Goal: Contribute content

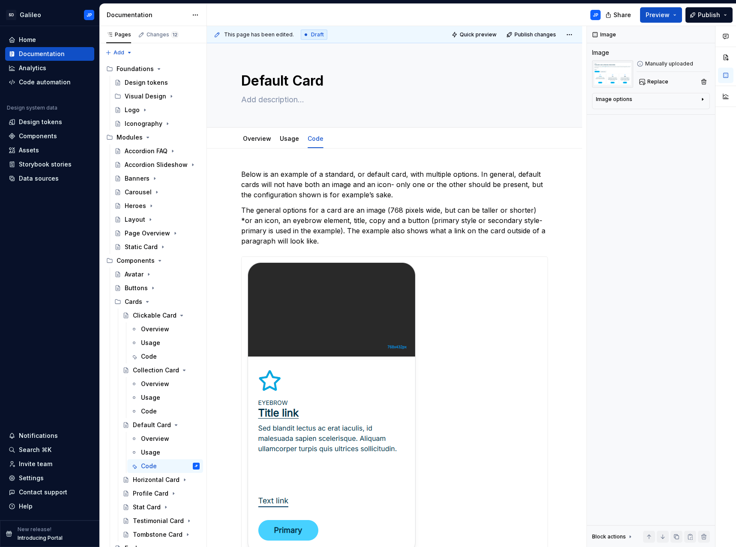
scroll to position [528, 0]
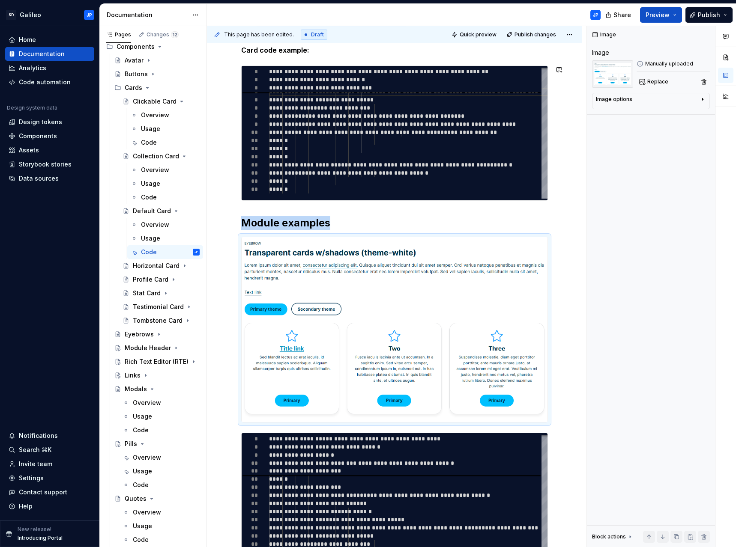
click at [223, 215] on div "**********" at bounding box center [394, 244] width 375 height 1248
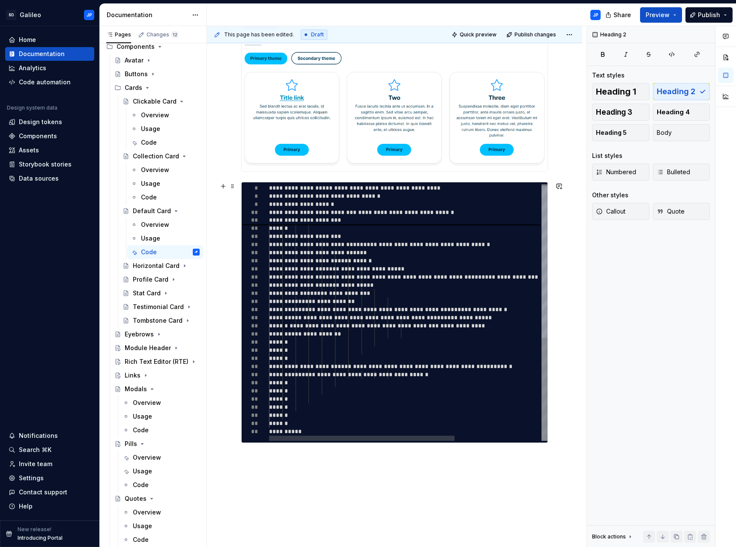
scroll to position [785, 0]
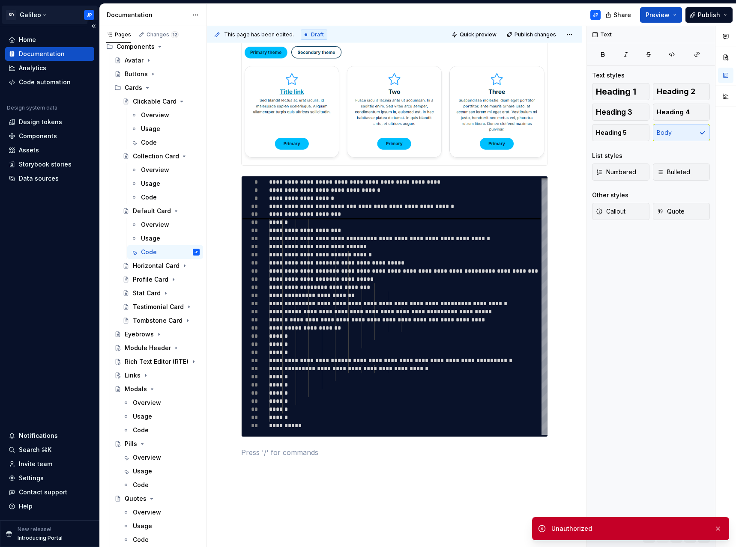
click at [38, 18] on html "SD Galileo JP Home Documentation Analytics Code automation Design system data D…" at bounding box center [368, 273] width 736 height 547
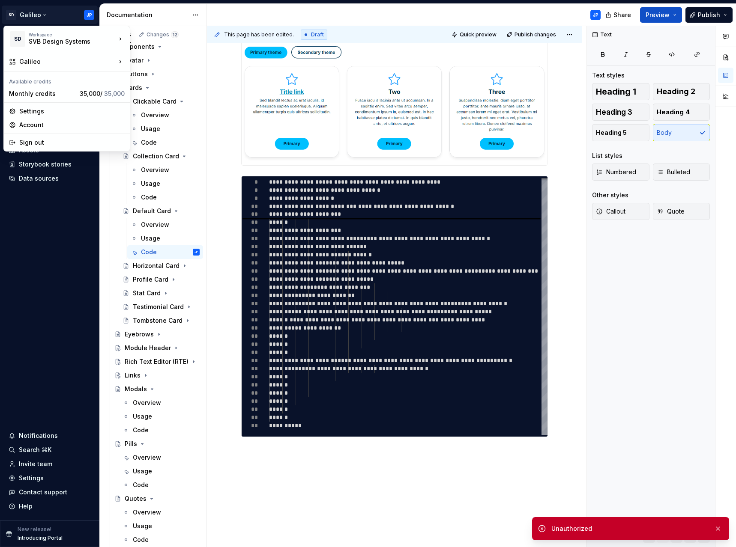
click at [288, 15] on html "SD Galileo JP Home Documentation Analytics Code automation Design system data D…" at bounding box center [368, 273] width 736 height 547
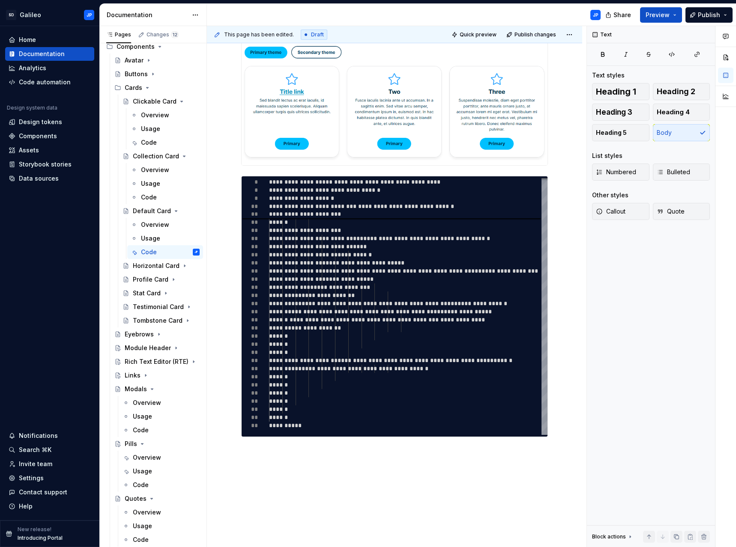
type textarea "*"
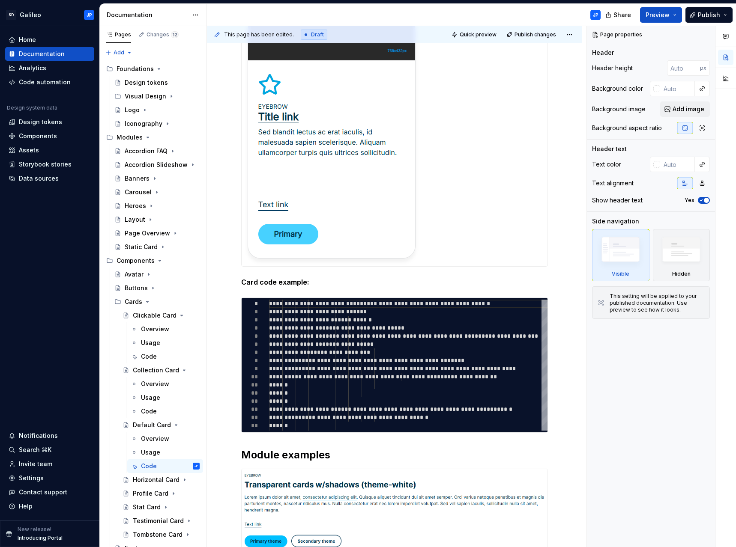
scroll to position [343, 0]
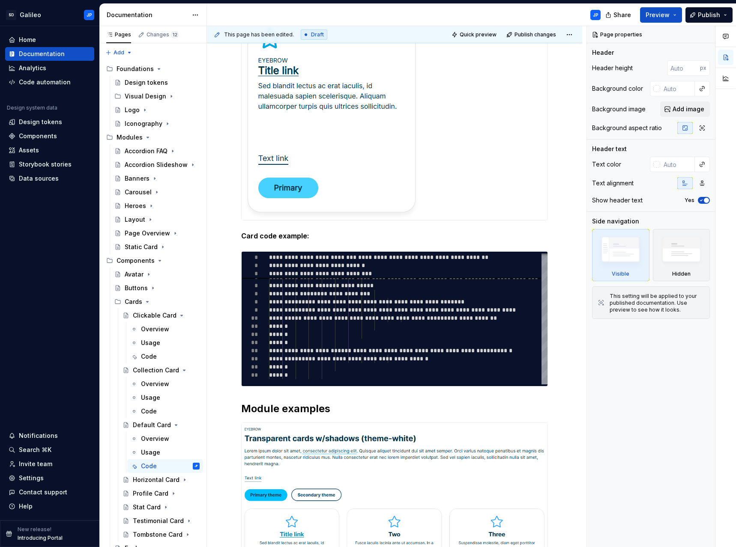
click at [374, 174] on img at bounding box center [332, 67] width 180 height 306
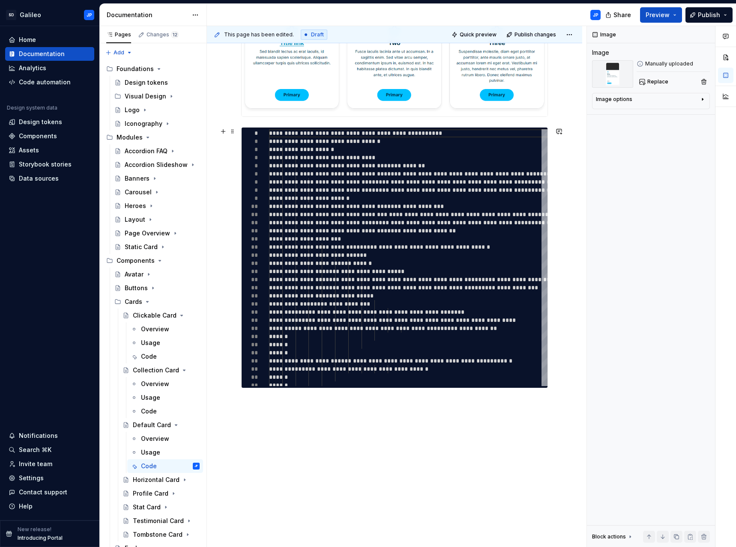
scroll to position [870, 0]
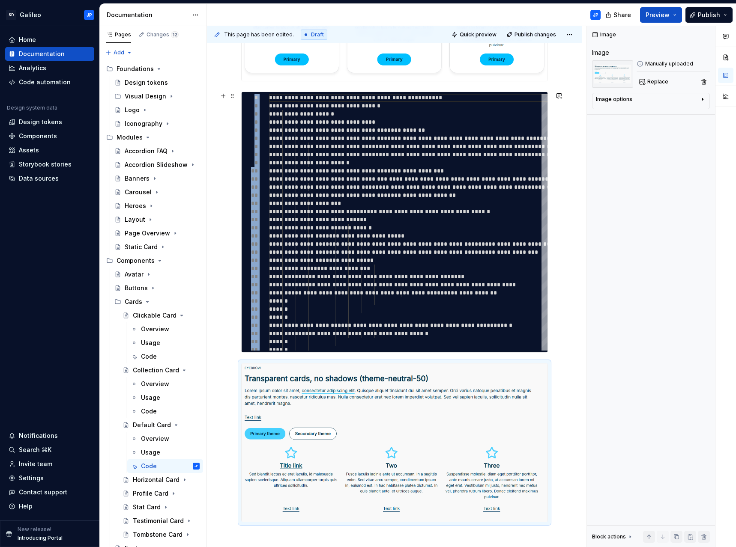
click at [220, 307] on div "**********" at bounding box center [396, 287] width 379 height 522
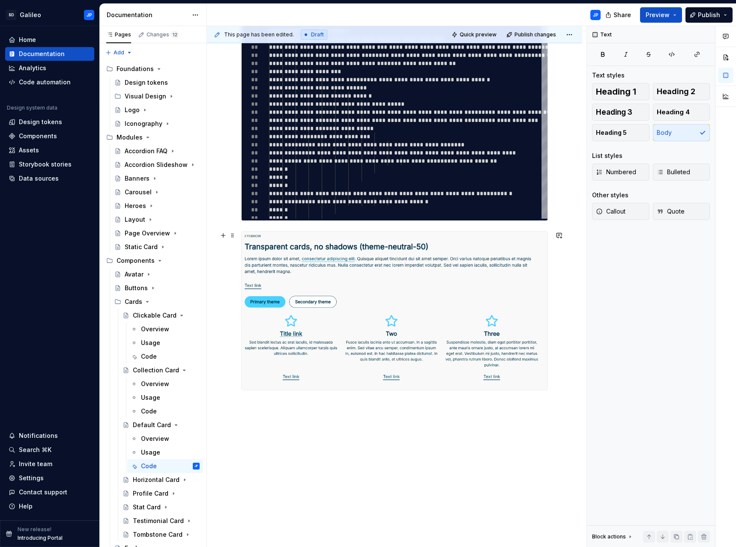
scroll to position [1019, 0]
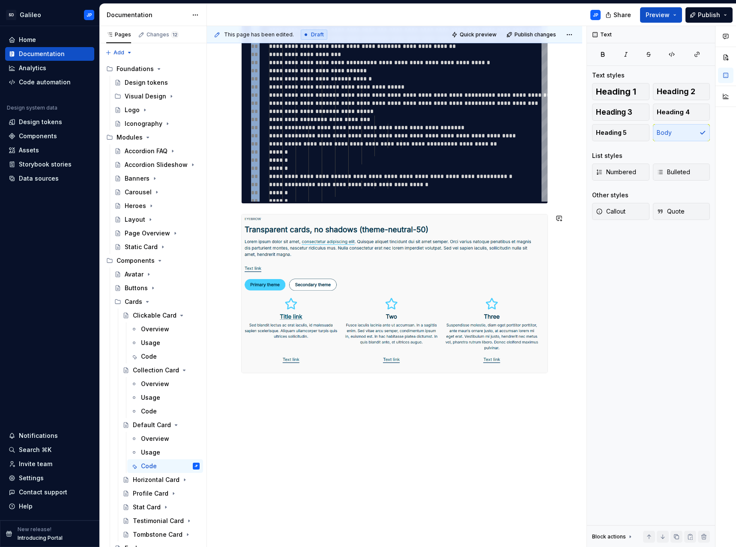
click at [224, 388] on button "button" at bounding box center [223, 389] width 12 height 12
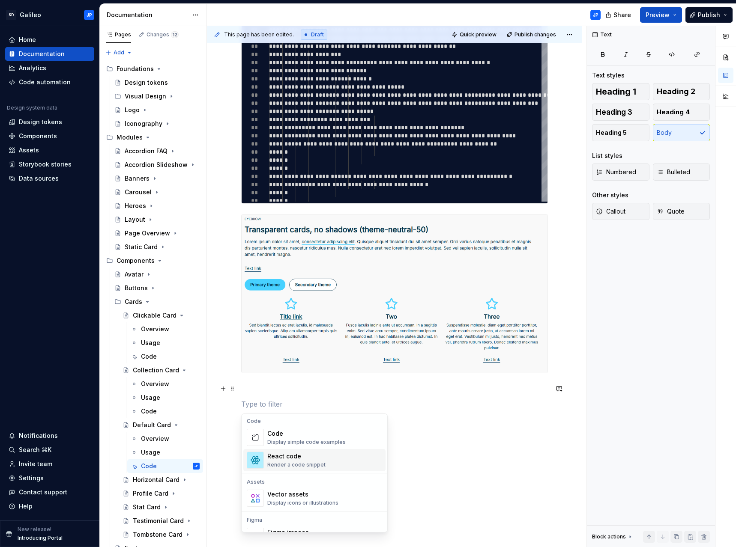
scroll to position [685, 0]
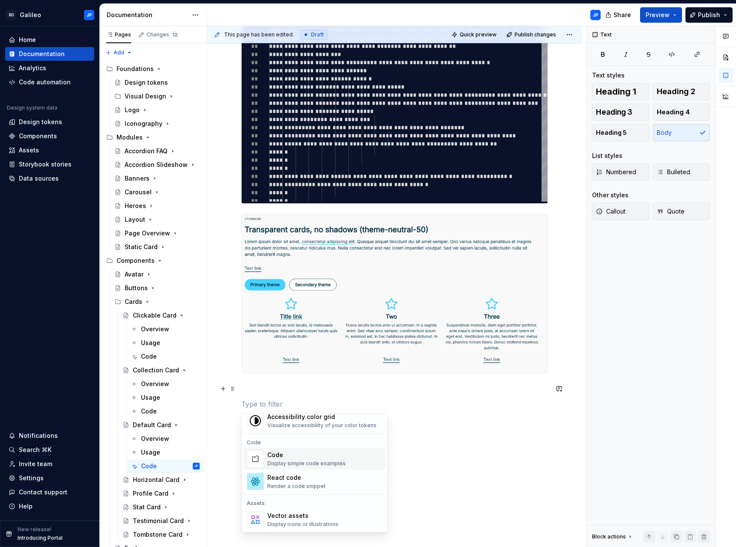
click at [289, 454] on div "Code" at bounding box center [306, 455] width 78 height 9
type textarea "*"
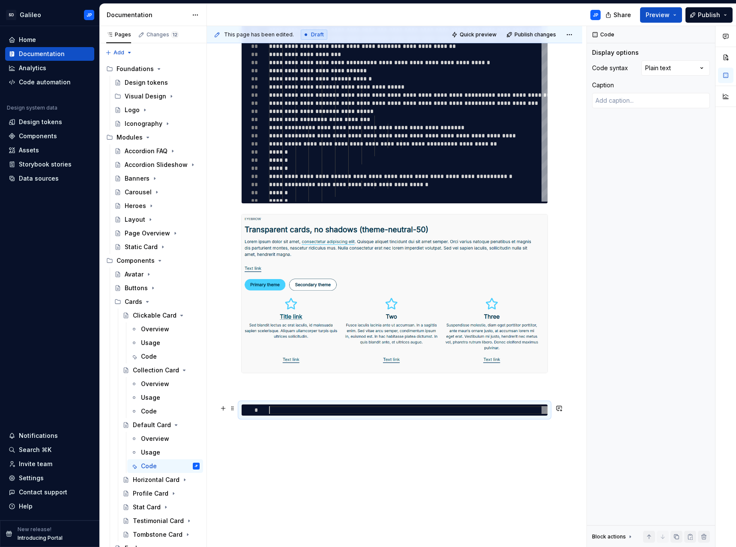
type textarea "**********"
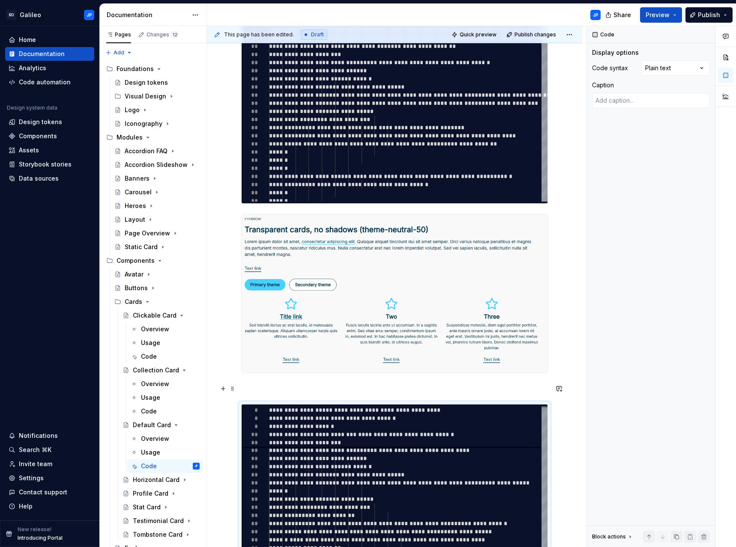
click at [293, 393] on p at bounding box center [394, 389] width 307 height 10
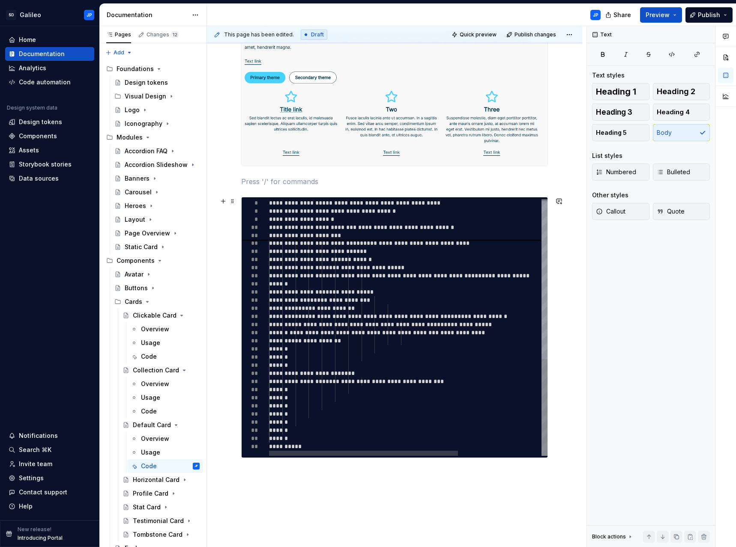
scroll to position [1233, 0]
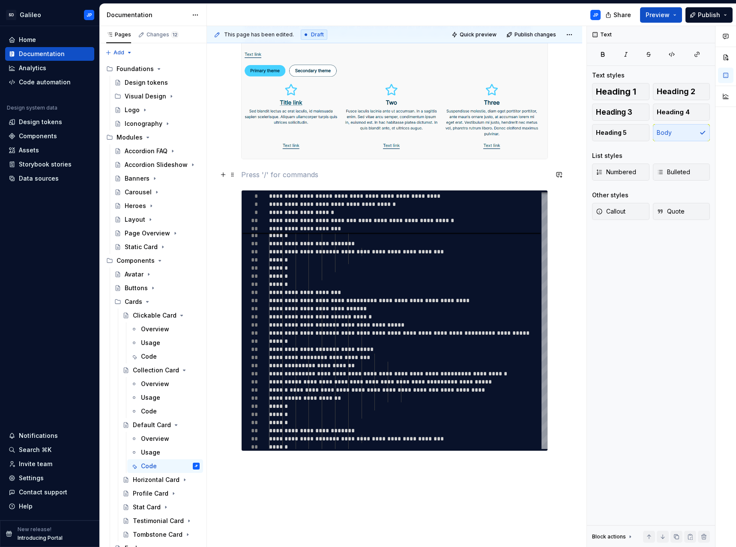
click at [250, 177] on p at bounding box center [394, 175] width 307 height 10
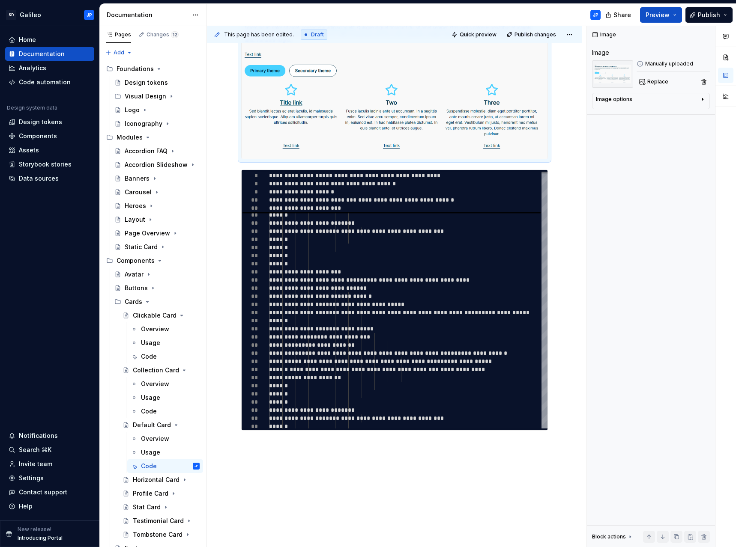
scroll to position [1207, 0]
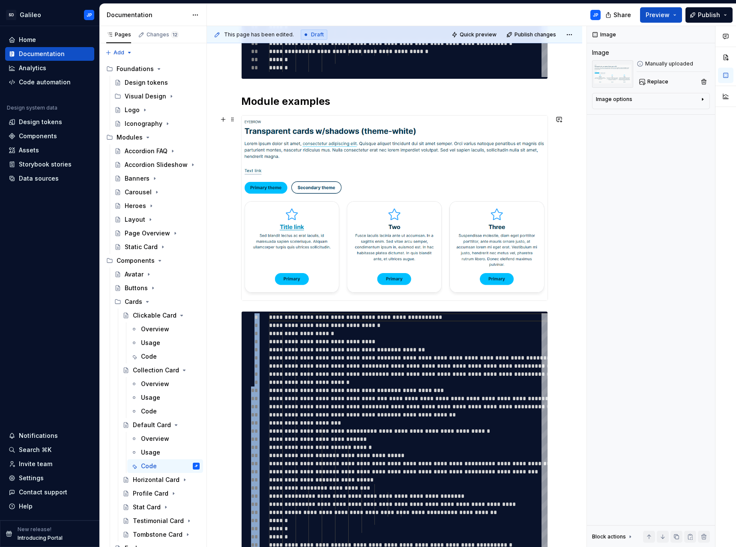
click at [567, 231] on div "**********" at bounding box center [394, 343] width 375 height 1689
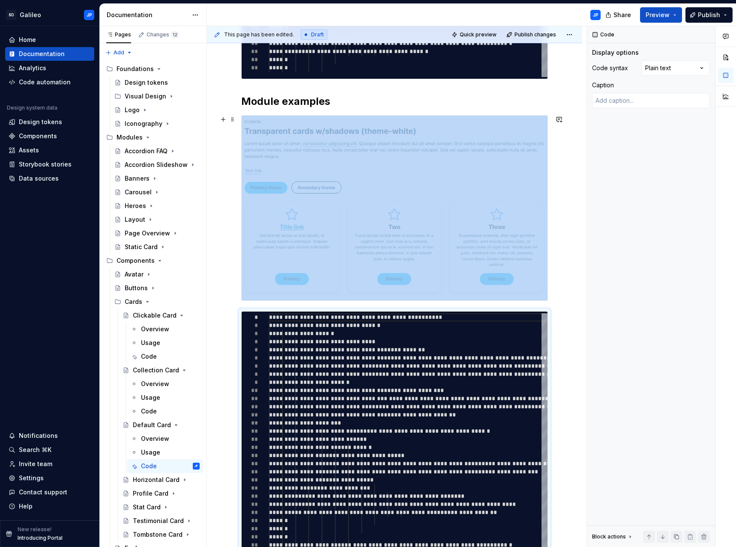
scroll to position [675, 0]
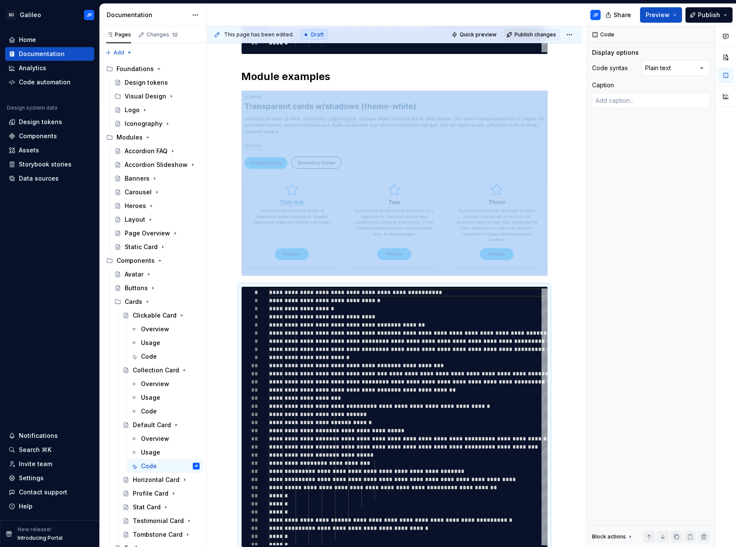
click at [536, 33] on span "Publish changes" at bounding box center [535, 34] width 42 height 7
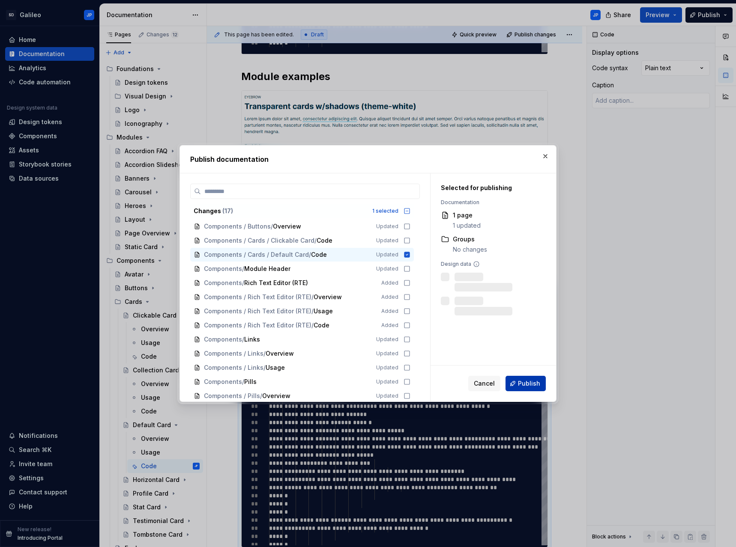
click at [523, 383] on span "Publish" at bounding box center [529, 383] width 22 height 9
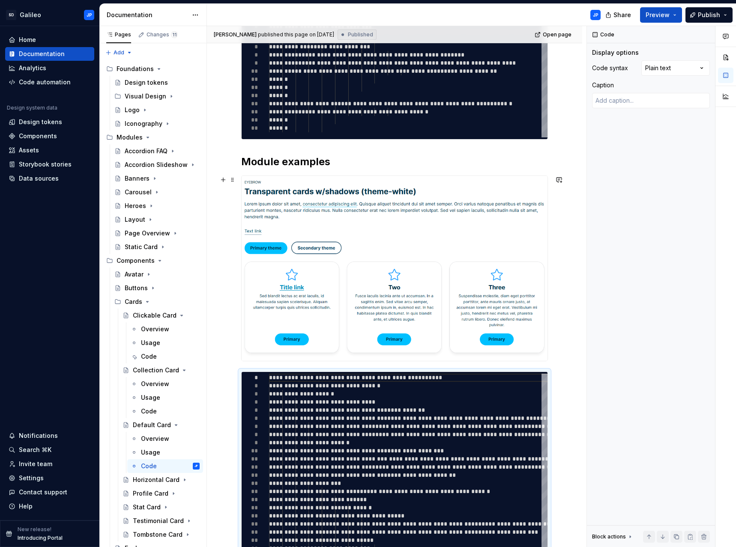
scroll to position [562, 0]
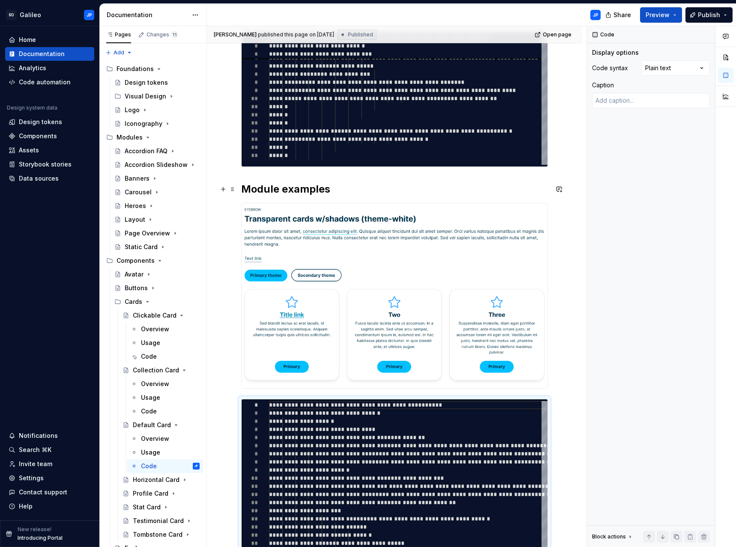
click at [342, 189] on h2 "Module examples" at bounding box center [394, 189] width 307 height 14
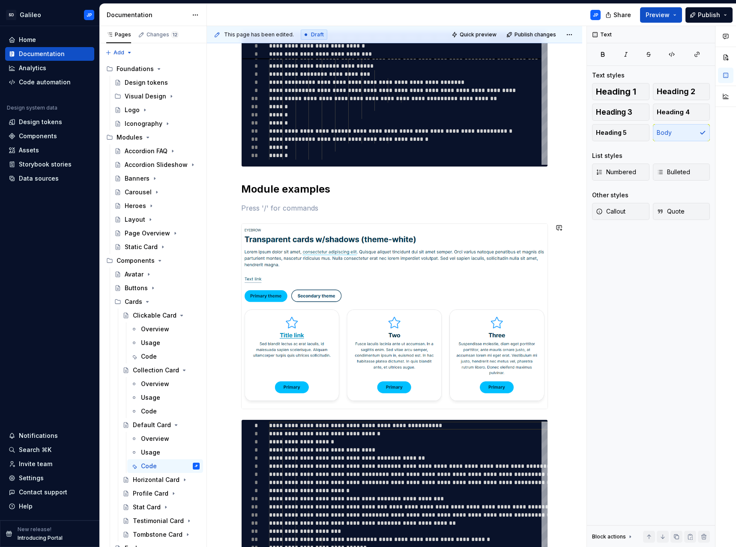
type textarea "*"
drag, startPoint x: 299, startPoint y: 209, endPoint x: 243, endPoint y: 209, distance: 56.5
click at [243, 209] on p "Transparent cards" at bounding box center [394, 208] width 307 height 10
click at [382, 190] on button "button" at bounding box center [382, 192] width 12 height 12
click at [396, 215] on div "**********" at bounding box center [394, 364] width 307 height 1515
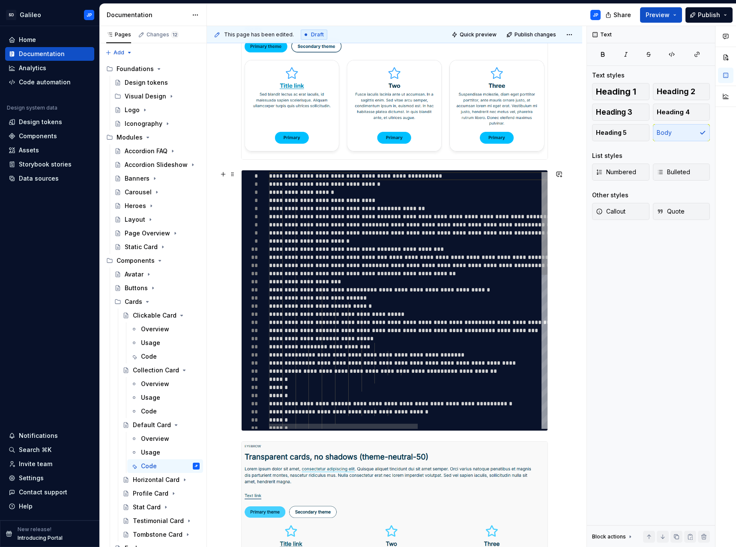
scroll to position [776, 0]
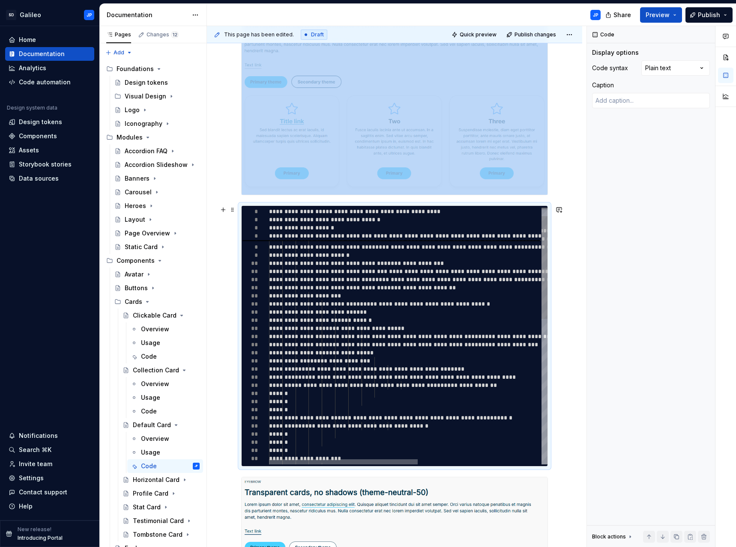
click at [338, 461] on div at bounding box center [343, 461] width 149 height 5
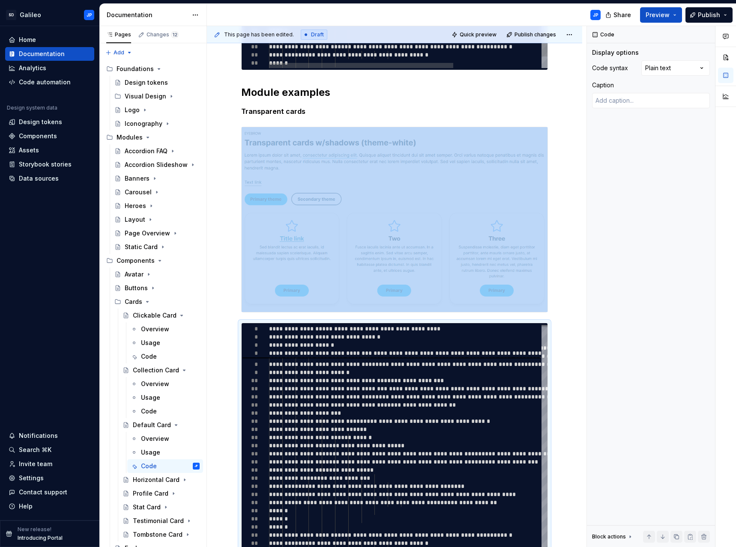
scroll to position [519, 0]
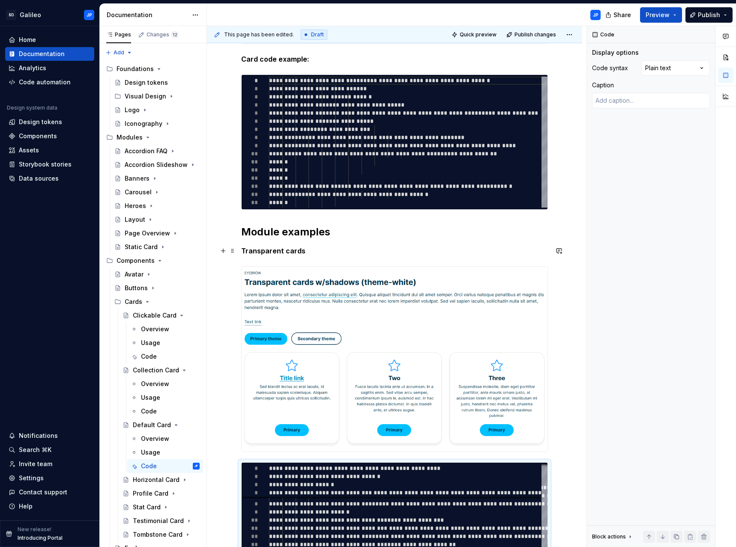
click at [313, 251] on p "Transparent cards" at bounding box center [394, 251] width 307 height 10
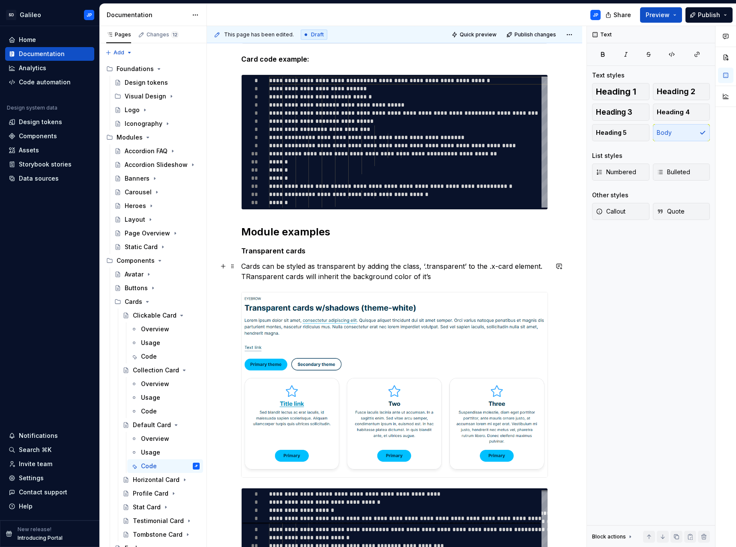
click at [250, 277] on p "Cards can be styled as transparent by adding the class, ‘.transparent’ to the .…" at bounding box center [394, 271] width 307 height 21
click at [428, 276] on p "Cards can be styled as transparent by adding the class, ‘.transparent’ to the .…" at bounding box center [394, 271] width 307 height 21
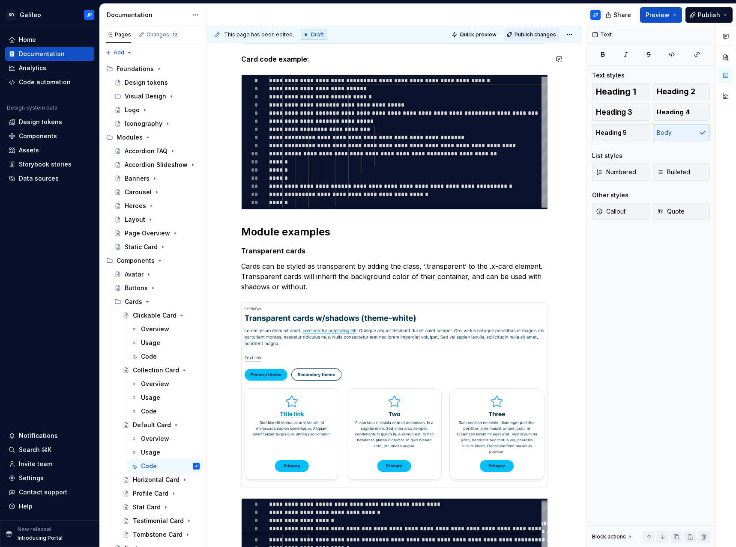
click at [534, 32] on span "Publish changes" at bounding box center [535, 34] width 42 height 7
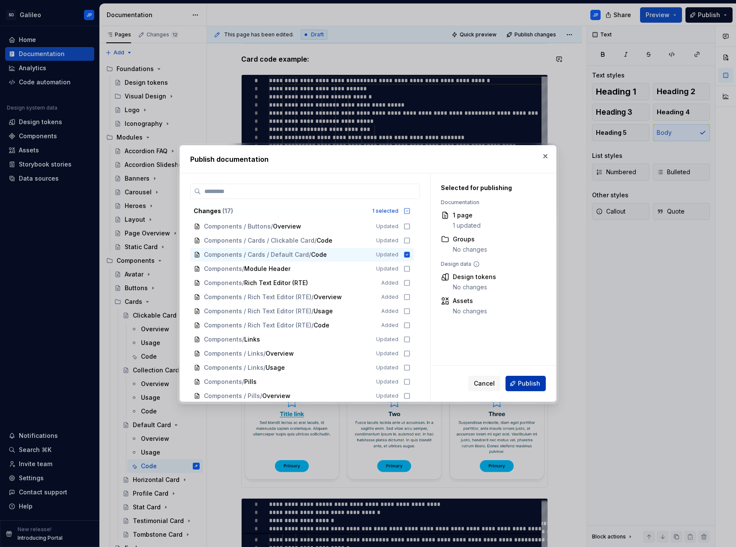
click at [537, 383] on span "Publish" at bounding box center [529, 383] width 22 height 9
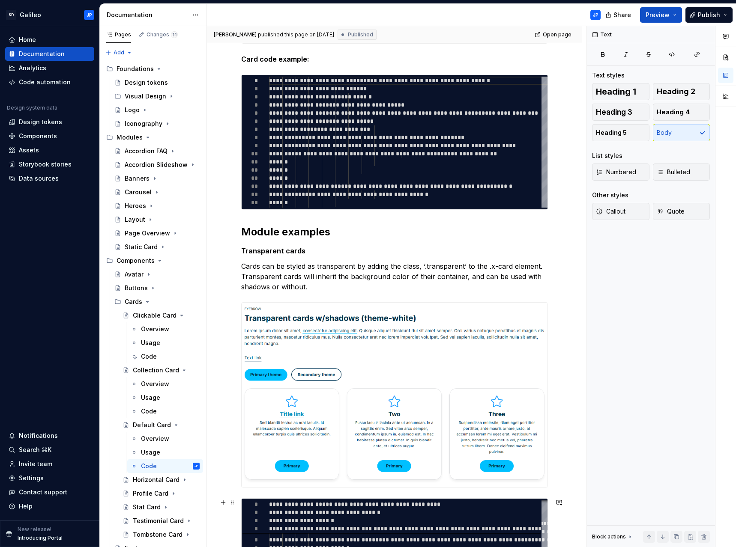
type textarea "*"
